Goal: Task Accomplishment & Management: Manage account settings

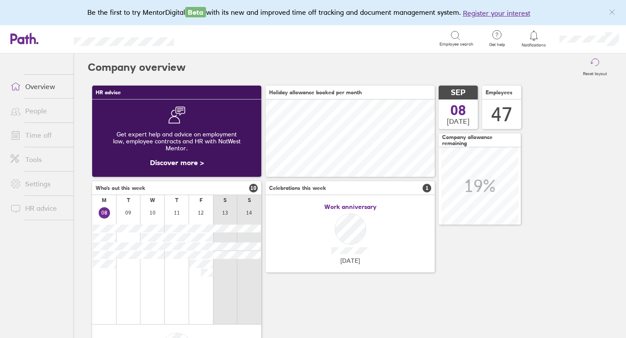
scroll to position [77, 169]
click at [39, 160] on link "Tools" at bounding box center [38, 159] width 70 height 17
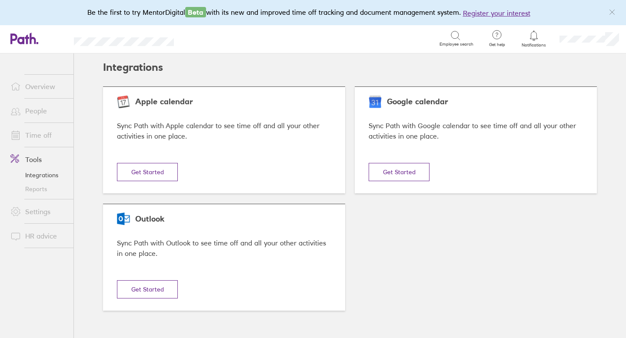
click at [44, 113] on link "People" at bounding box center [38, 110] width 70 height 17
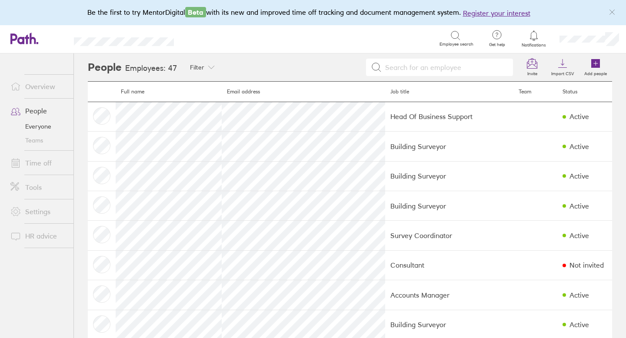
click at [43, 164] on link "Time off" at bounding box center [38, 162] width 70 height 17
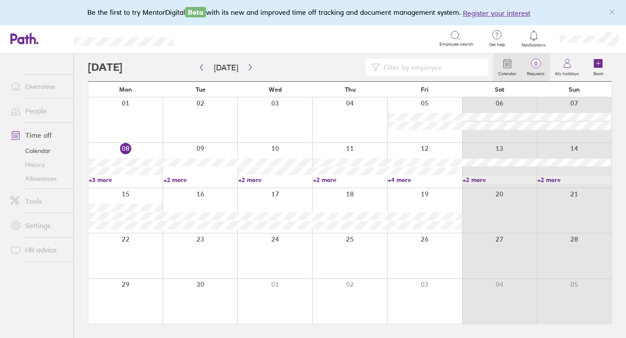
click at [536, 62] on span "0" at bounding box center [536, 63] width 28 height 7
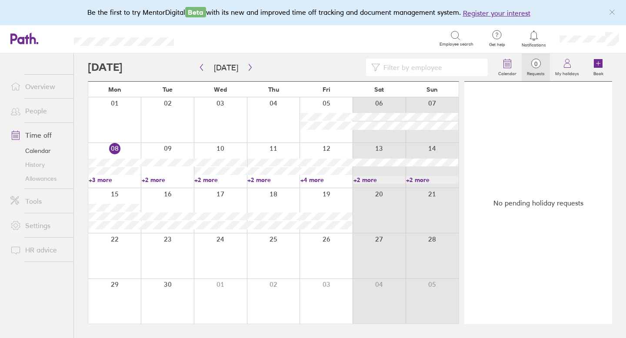
click at [537, 63] on span "0" at bounding box center [536, 63] width 28 height 7
click at [538, 63] on span "0" at bounding box center [536, 63] width 28 height 7
click at [538, 62] on span "0" at bounding box center [536, 63] width 28 height 7
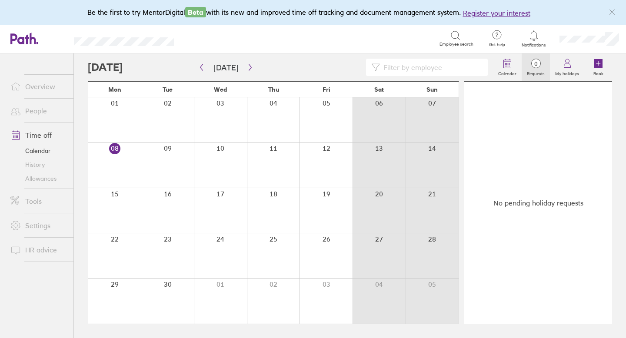
click at [39, 109] on link "People" at bounding box center [38, 110] width 70 height 17
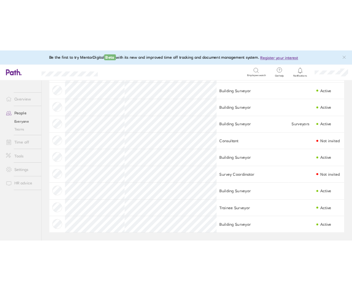
scroll to position [1186, 0]
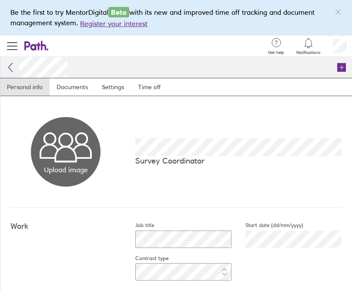
click at [10, 66] on icon at bounding box center [10, 67] width 10 height 10
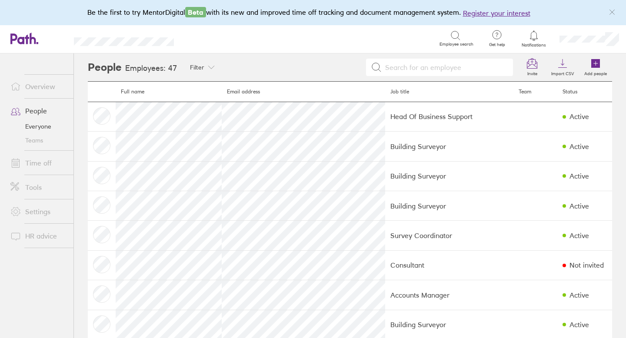
click at [43, 127] on link "Everyone" at bounding box center [38, 127] width 70 height 14
click at [534, 64] on icon at bounding box center [532, 63] width 10 height 10
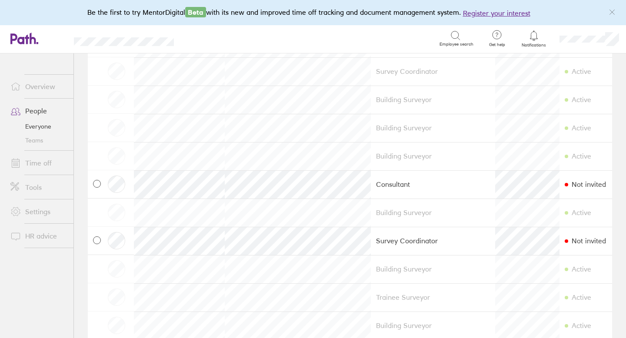
scroll to position [1109, 0]
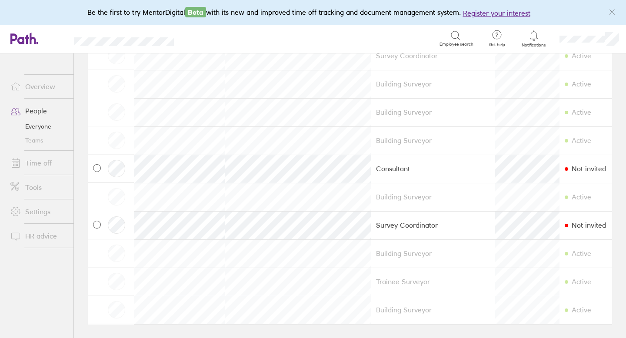
click at [97, 224] on icon at bounding box center [97, 225] width 4 height 4
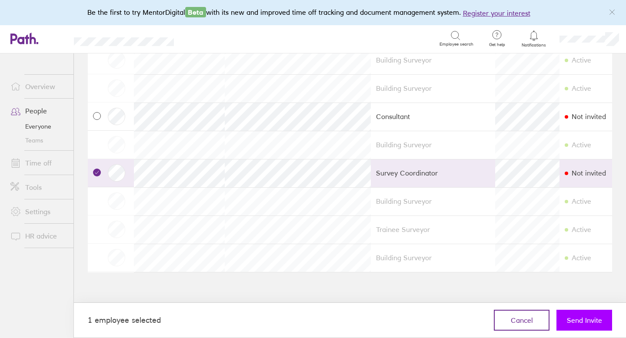
click at [577, 321] on span "Send Invite" at bounding box center [584, 321] width 35 height 8
checkbox input "false"
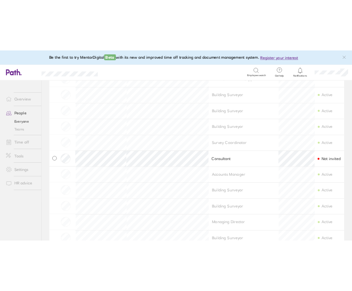
scroll to position [0, 0]
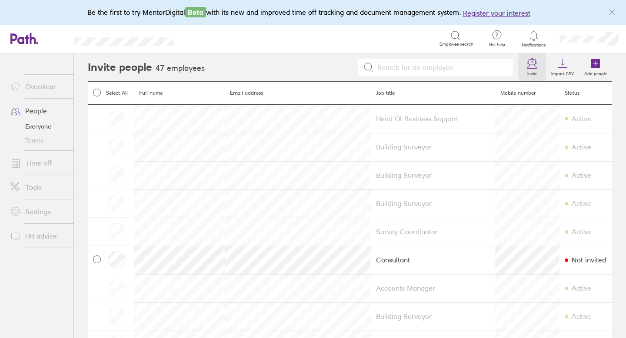
click at [42, 160] on link "Time off" at bounding box center [38, 162] width 70 height 17
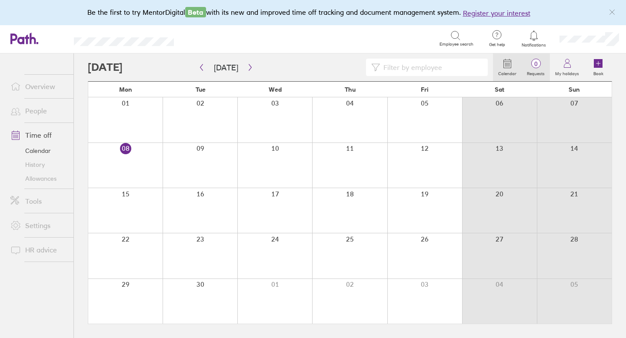
click at [536, 65] on span "0" at bounding box center [536, 63] width 28 height 7
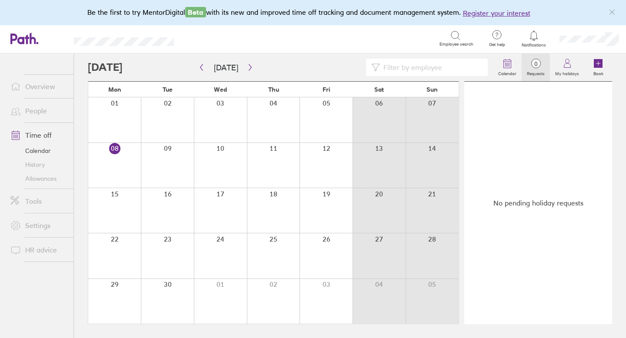
click at [538, 63] on span "0" at bounding box center [536, 63] width 28 height 7
click at [534, 34] on icon at bounding box center [534, 35] width 10 height 10
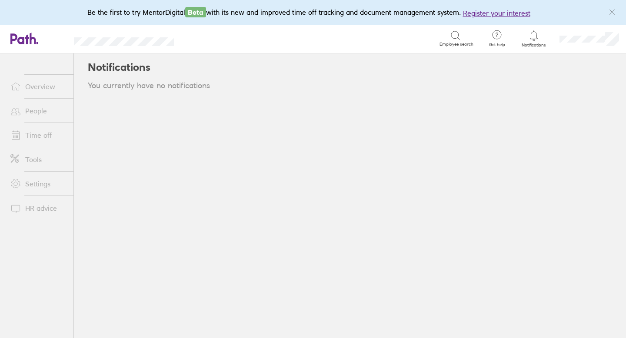
click at [534, 34] on icon at bounding box center [534, 35] width 10 height 10
click at [534, 33] on icon at bounding box center [534, 35] width 10 height 10
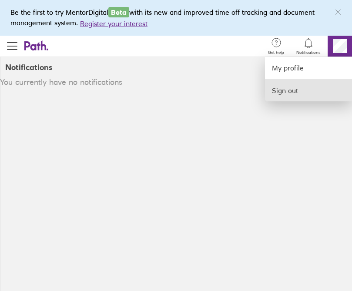
click at [295, 88] on link "Sign out" at bounding box center [308, 91] width 87 height 22
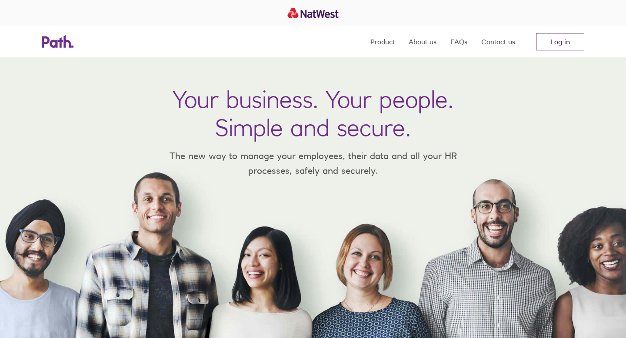
click at [564, 38] on link "Log in" at bounding box center [560, 41] width 48 height 17
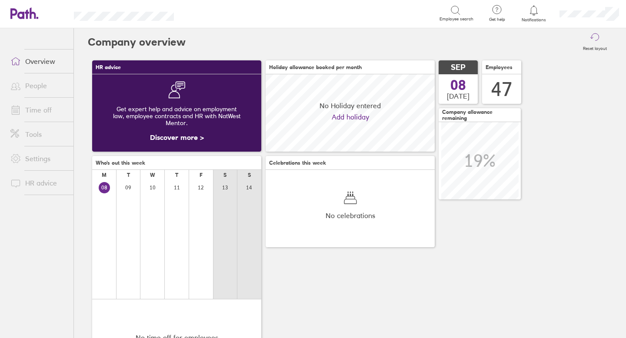
scroll to position [77, 169]
click at [46, 110] on link "Time off" at bounding box center [38, 109] width 70 height 17
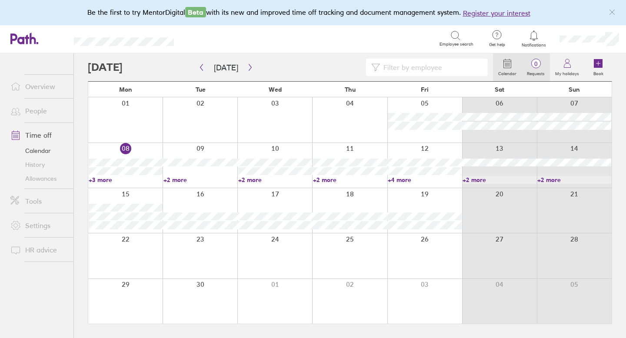
click at [539, 61] on span "0" at bounding box center [536, 63] width 28 height 7
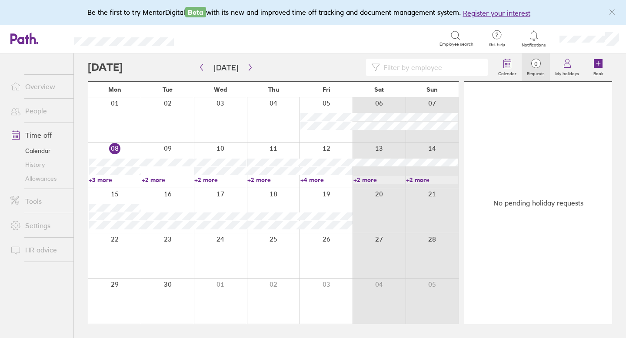
click at [537, 64] on span "0" at bounding box center [536, 63] width 28 height 7
click at [50, 181] on link "Allowances" at bounding box center [38, 179] width 70 height 14
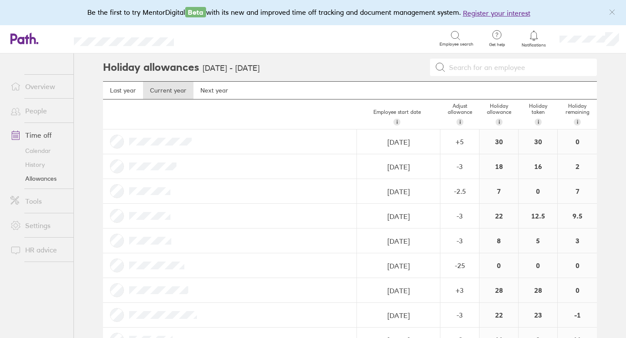
click at [533, 33] on icon at bounding box center [534, 35] width 10 height 10
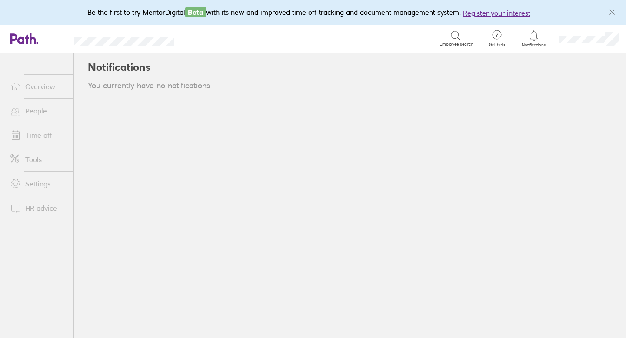
click at [51, 87] on link "Overview" at bounding box center [38, 86] width 70 height 17
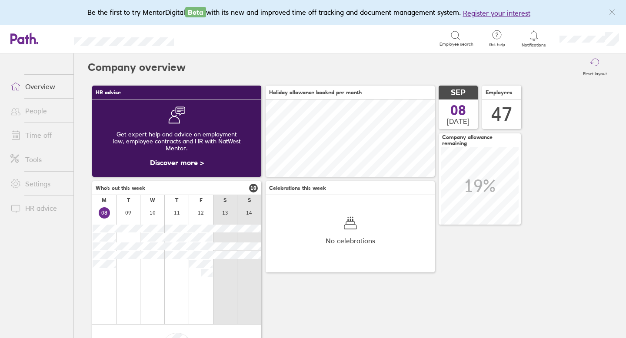
scroll to position [77, 169]
click at [45, 106] on link "People" at bounding box center [38, 110] width 70 height 17
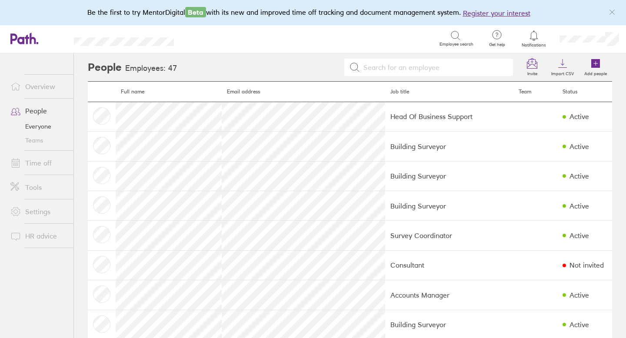
click at [41, 166] on link "Time off" at bounding box center [38, 162] width 70 height 17
